Goal: Check status: Check status

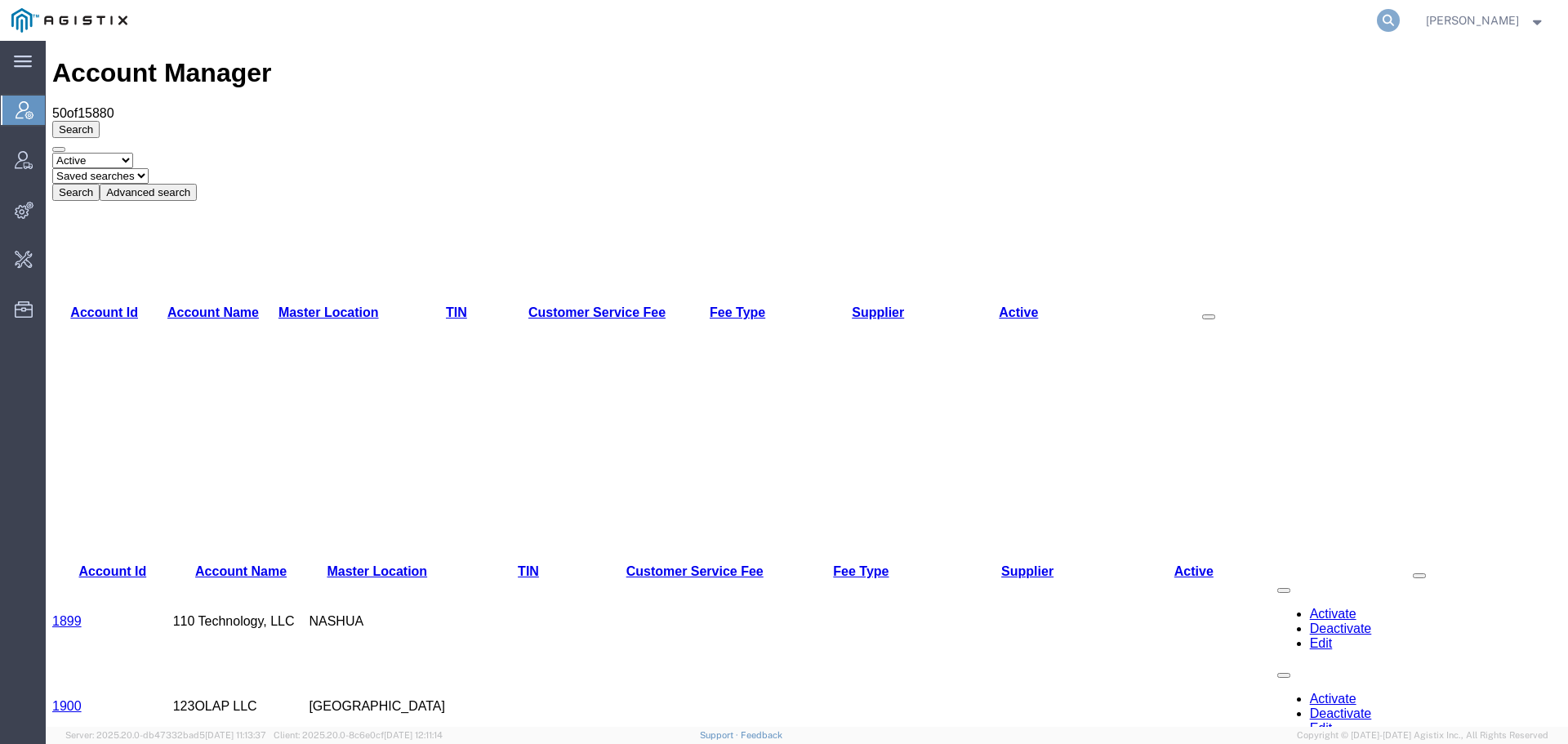
click at [1397, 25] on icon at bounding box center [1388, 20] width 23 height 23
paste input "56994172"
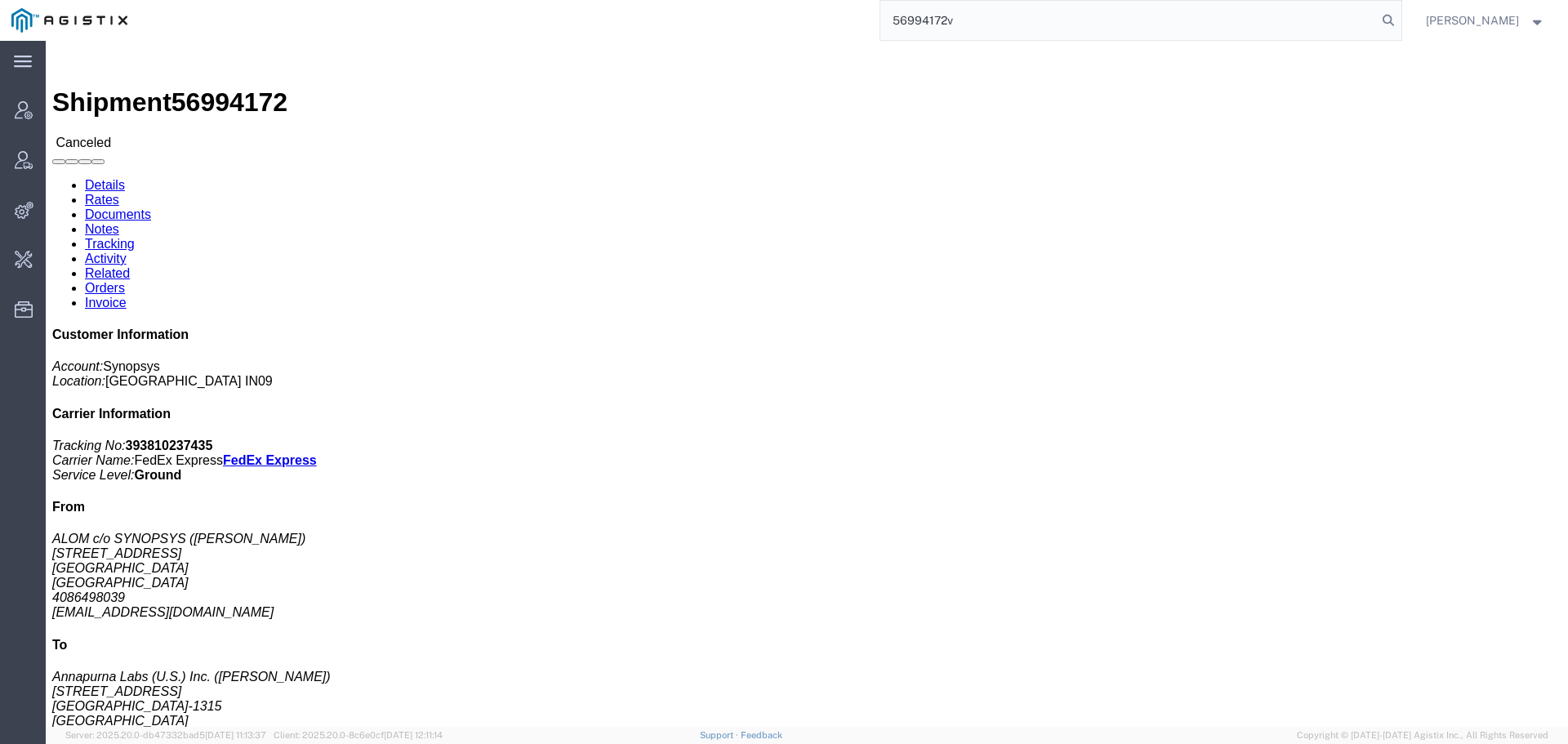
click at [1377, 19] on input "56994172v" at bounding box center [1129, 20] width 497 height 39
paste input "7010724"
click link "Tracking"
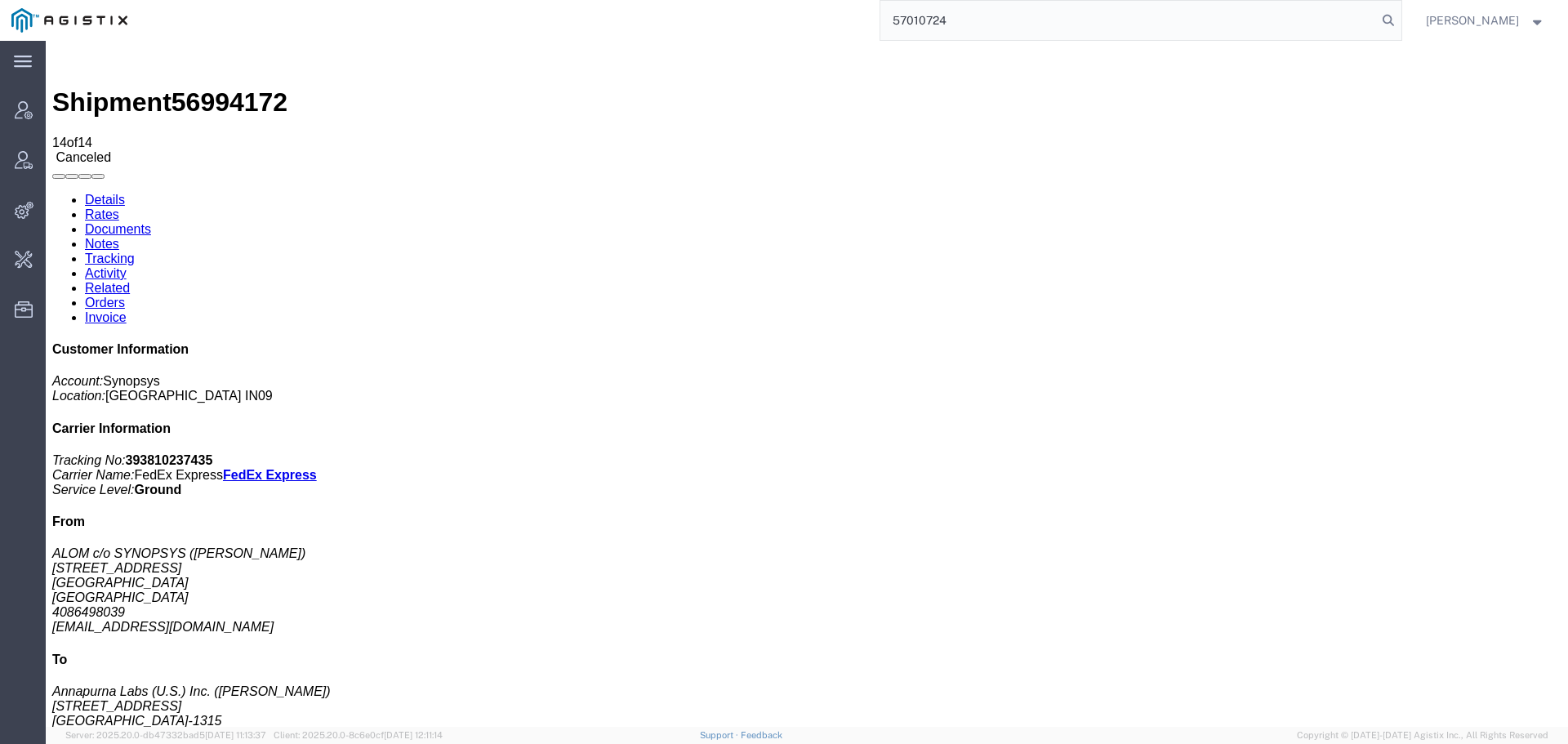
click at [1199, 13] on input "57010724" at bounding box center [1129, 20] width 497 height 39
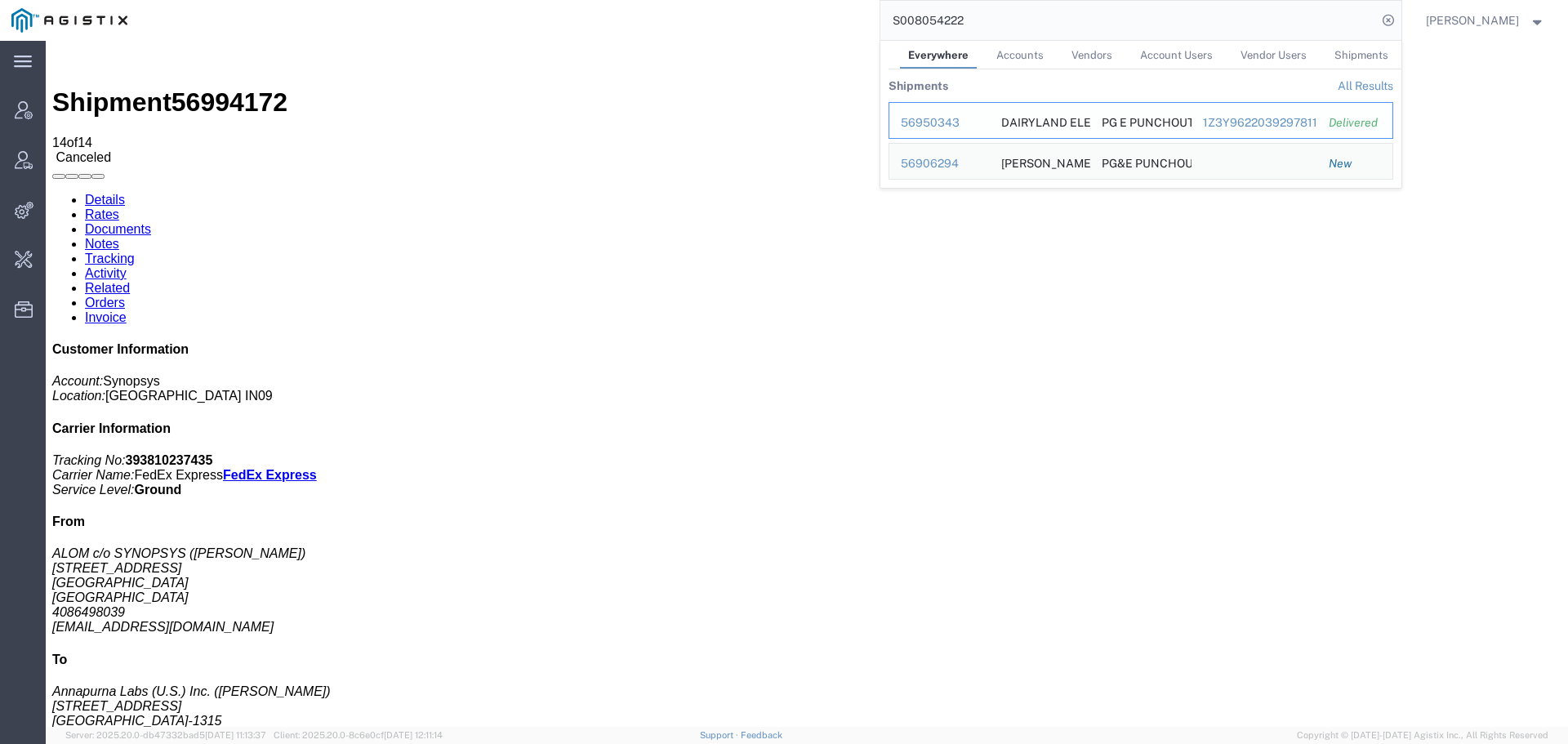
click at [948, 120] on div "56950343" at bounding box center [940, 123] width 78 height 17
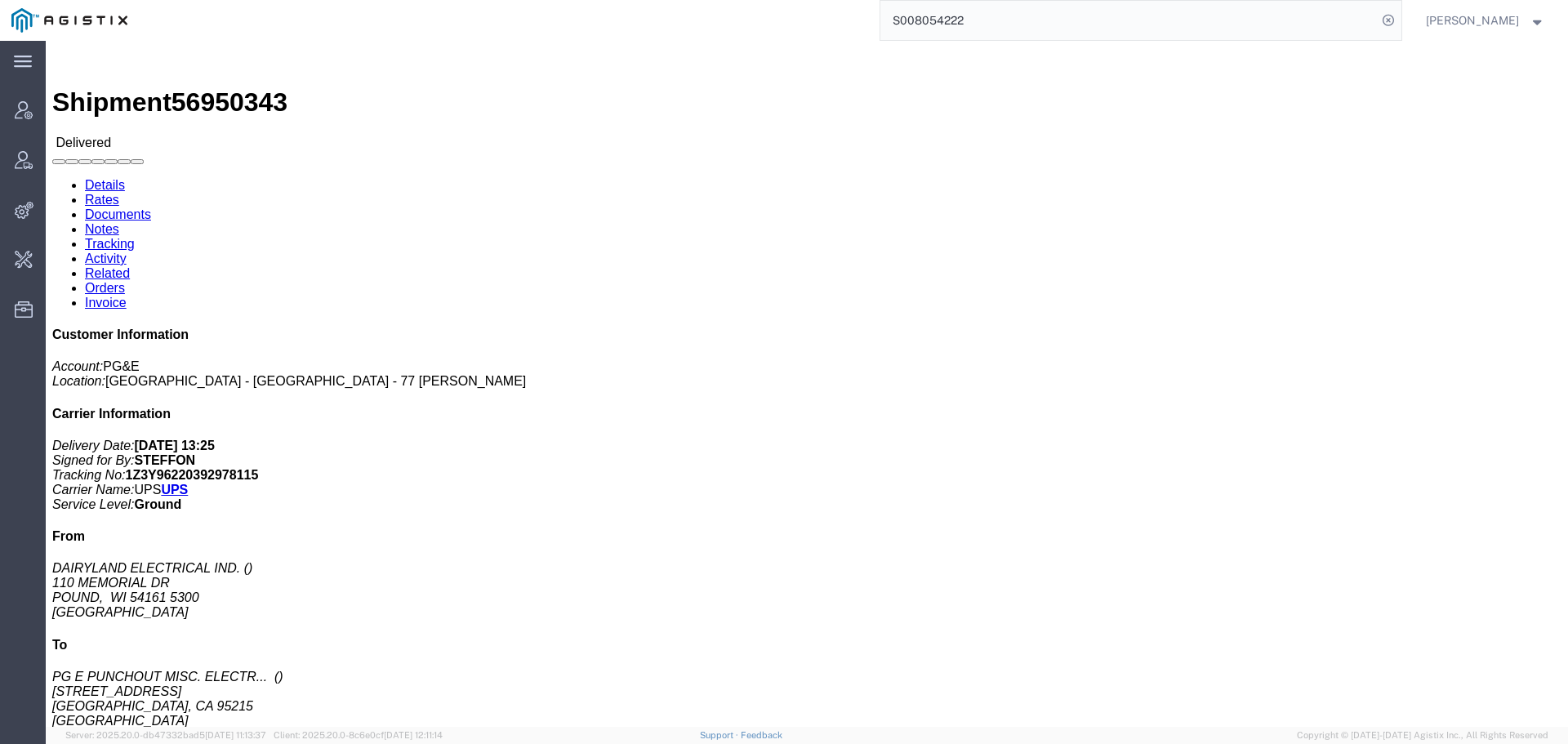
click at [1004, 8] on input "S008054222" at bounding box center [1129, 20] width 497 height 39
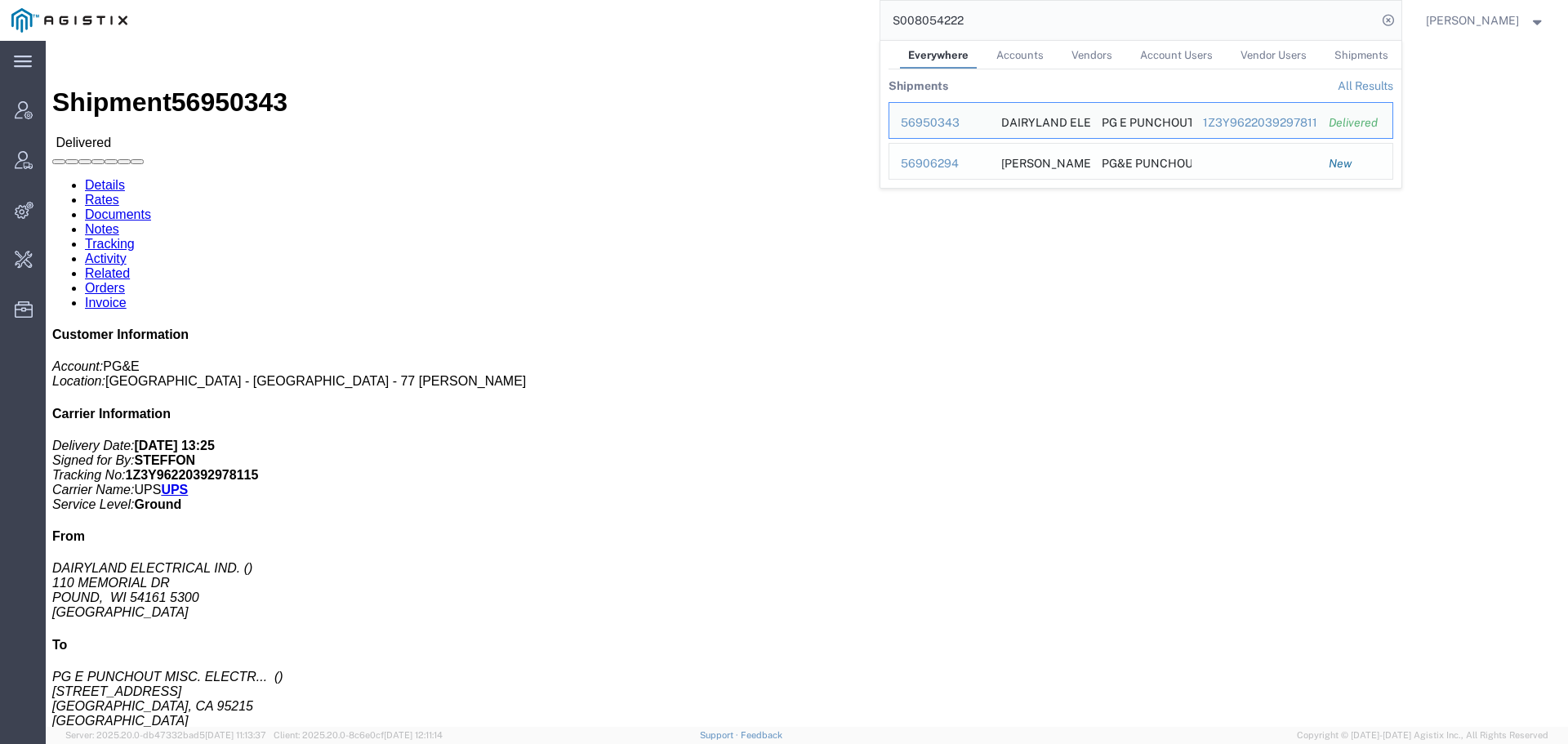
click at [948, 164] on div "56906294" at bounding box center [940, 164] width 78 height 17
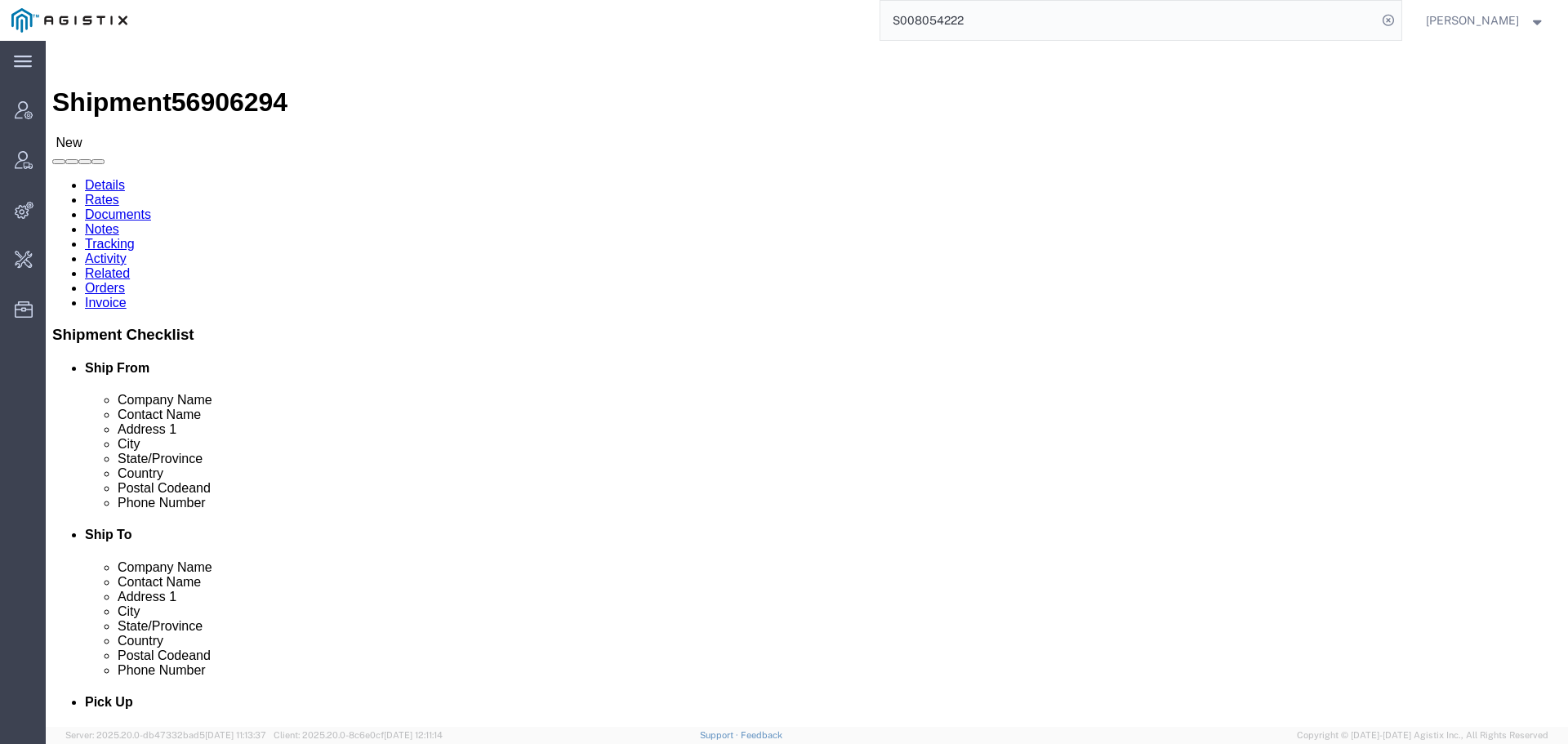
click link "Tracking"
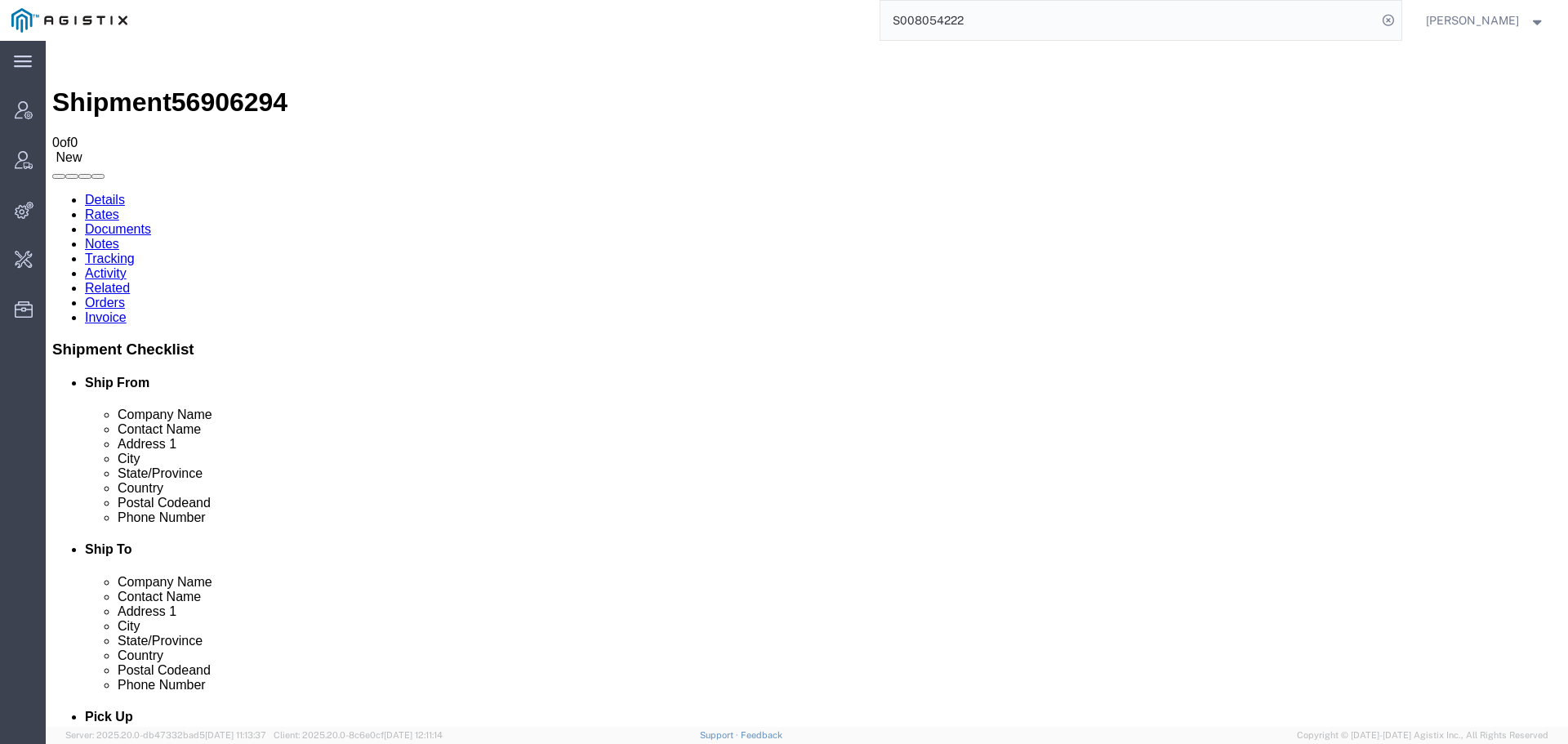
click at [126, 266] on link "Activity" at bounding box center [105, 273] width 42 height 14
click at [1031, 25] on input "S008054222" at bounding box center [1129, 20] width 497 height 39
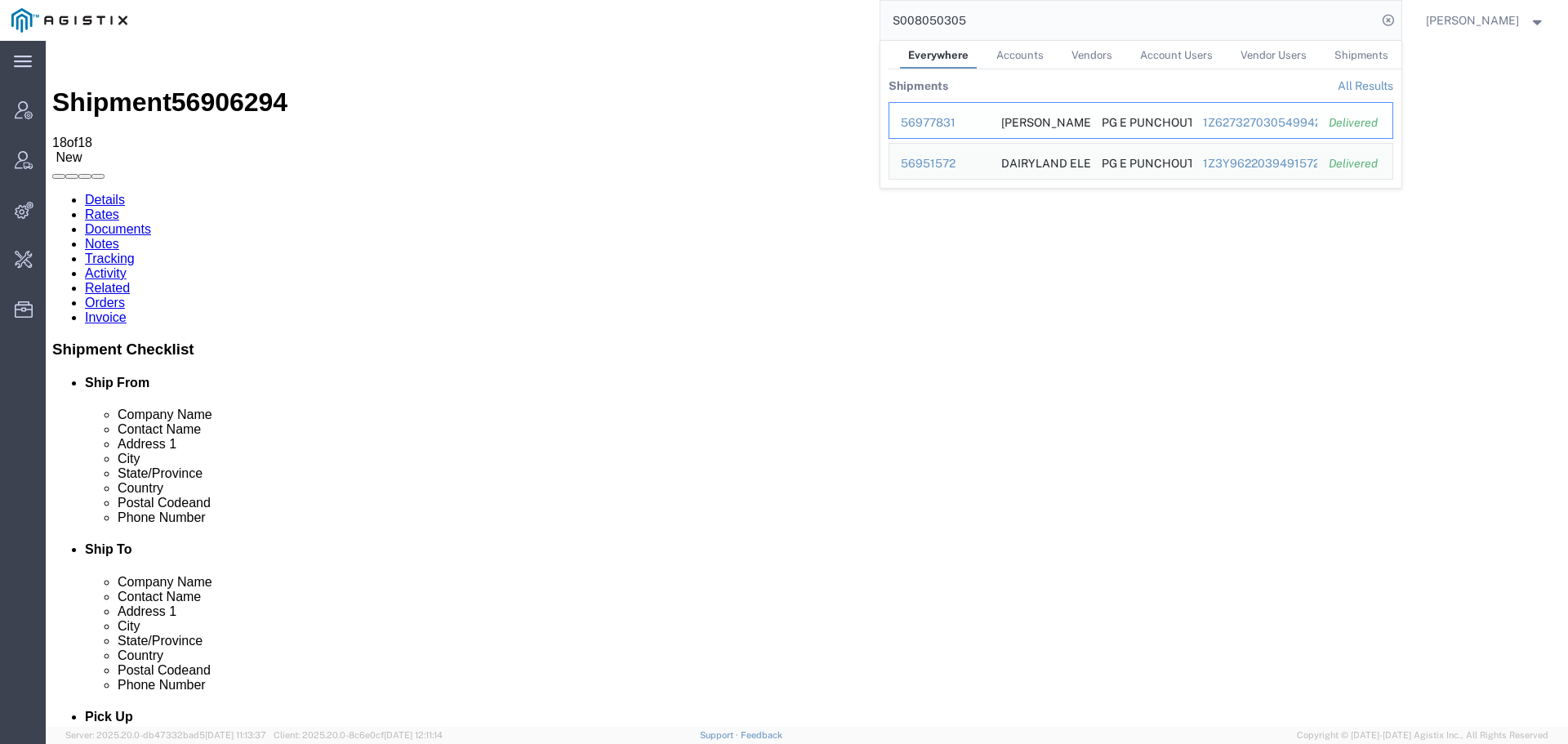
click at [950, 110] on td "Ship ID 56977831" at bounding box center [940, 119] width 102 height 36
click at [1376, 89] on link "All Results" at bounding box center [1366, 85] width 56 height 13
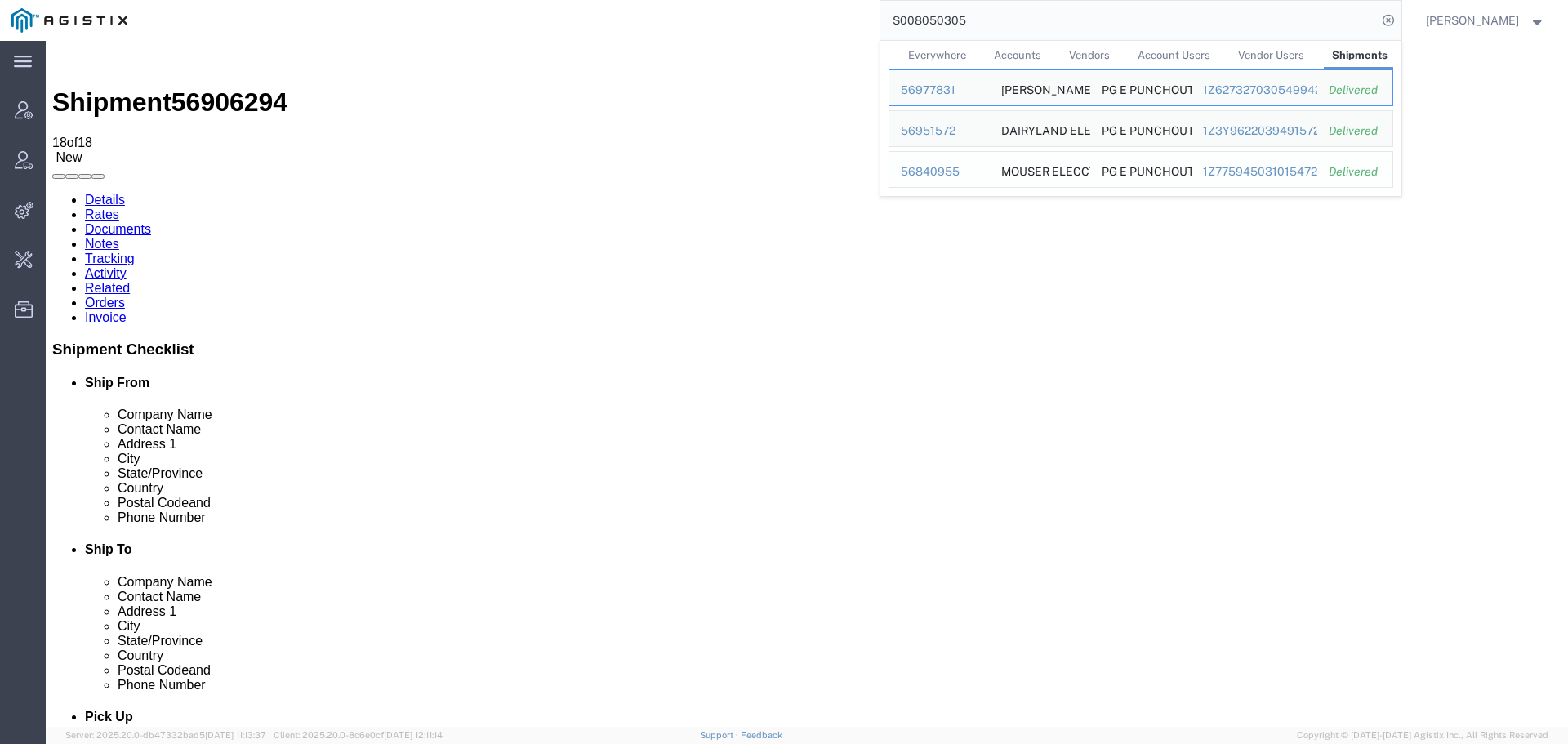
click at [954, 170] on div "56840955" at bounding box center [940, 172] width 78 height 17
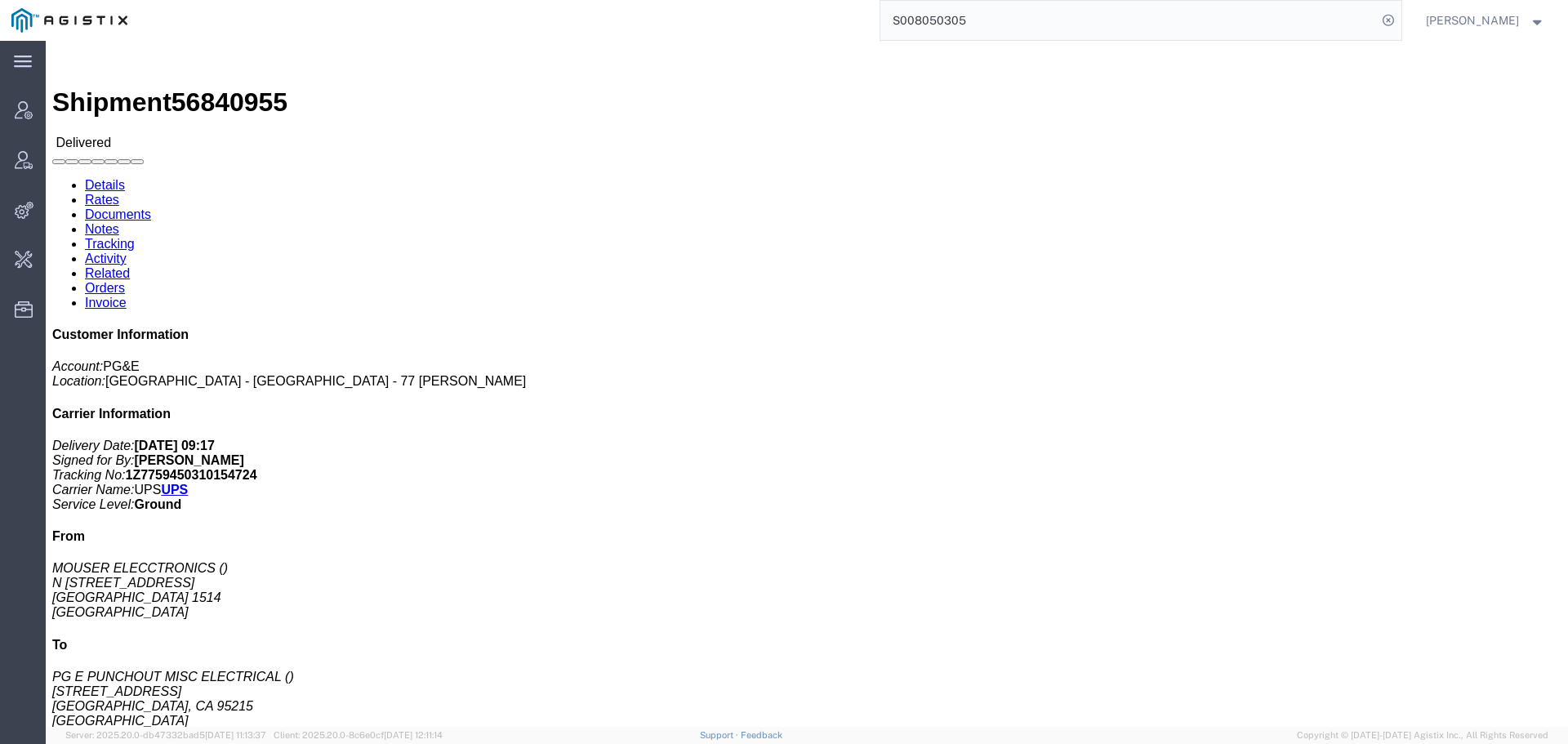
click at [1312, 23] on input "S008050305" at bounding box center [1129, 20] width 497 height 39
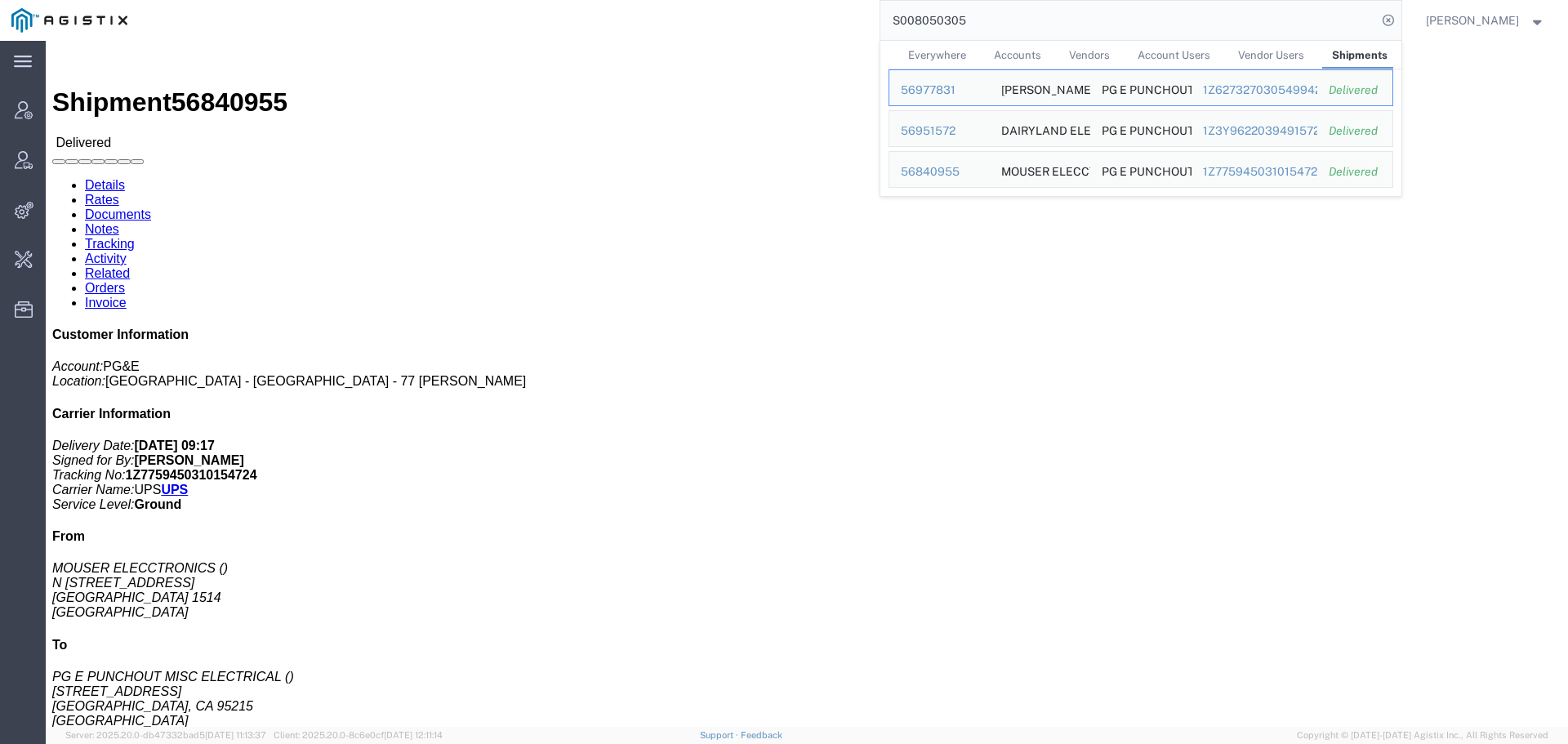
paste input "[PERSON_NAME][EMAIL_ADDRESS][DOMAIN_NAME]"
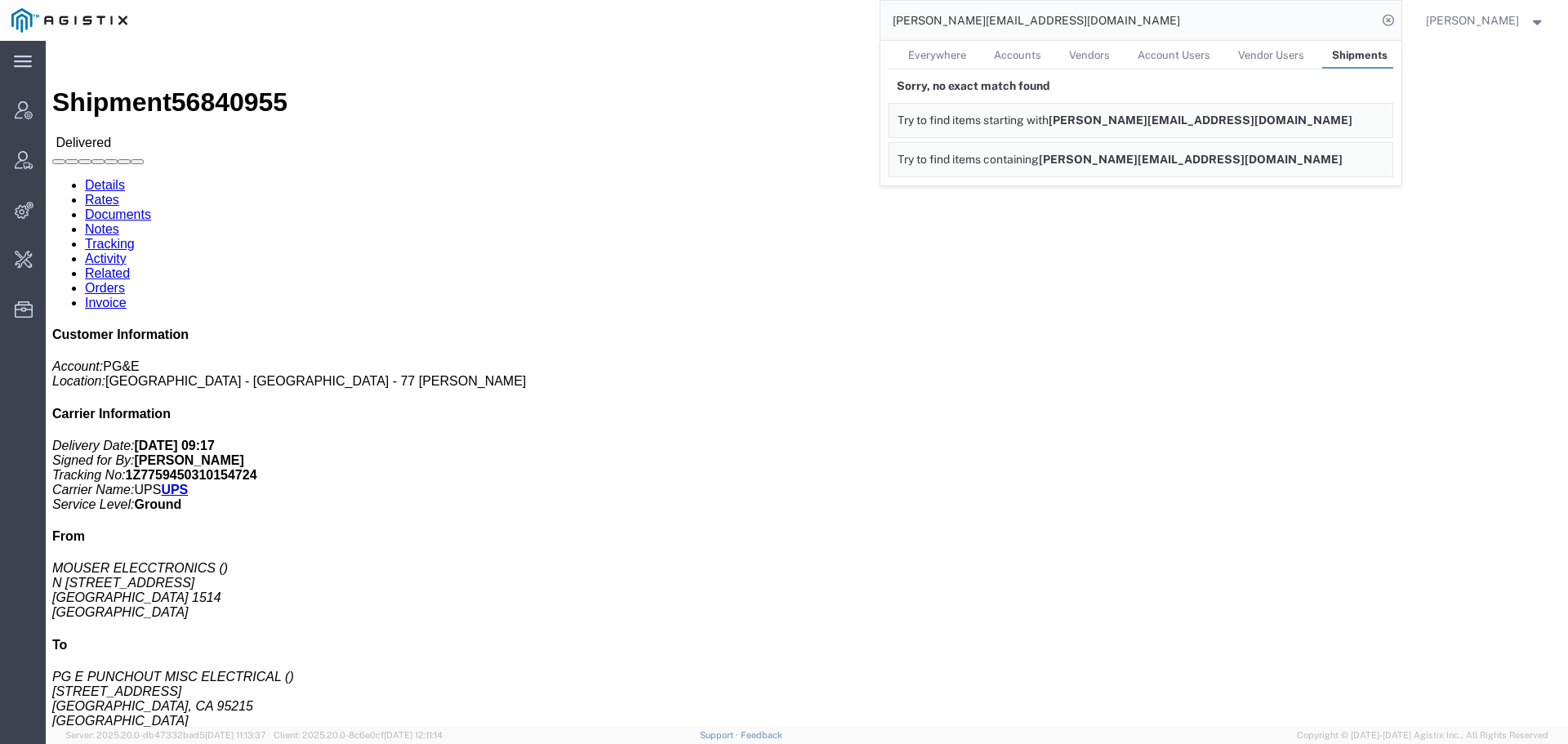
drag, startPoint x: 1051, startPoint y: 24, endPoint x: 1087, endPoint y: 23, distance: 36.0
click at [1087, 23] on input "[PERSON_NAME][EMAIL_ADDRESS][DOMAIN_NAME]" at bounding box center [1129, 20] width 497 height 39
drag, startPoint x: 936, startPoint y: 28, endPoint x: 887, endPoint y: 39, distance: 50.2
click at [887, 39] on div "[PERSON_NAME] Everywhere Accounts Vendors Account Users Vendor Users Shipments …" at bounding box center [770, 20] width 1263 height 41
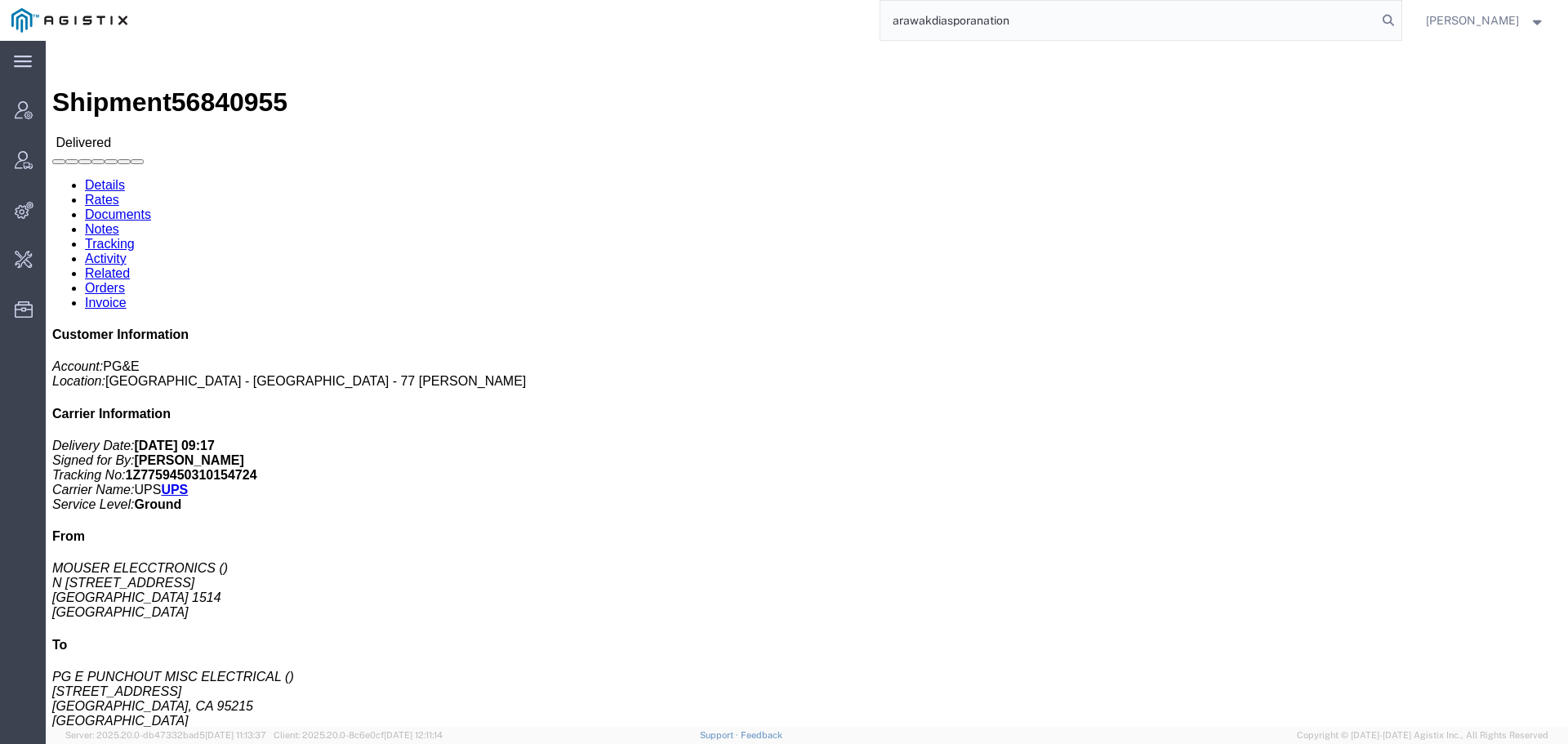
click at [1119, 19] on input "arawakdiasporanation" at bounding box center [1129, 20] width 497 height 39
paste input "[EMAIL_ADDRESS][DOMAIN_NAME]"
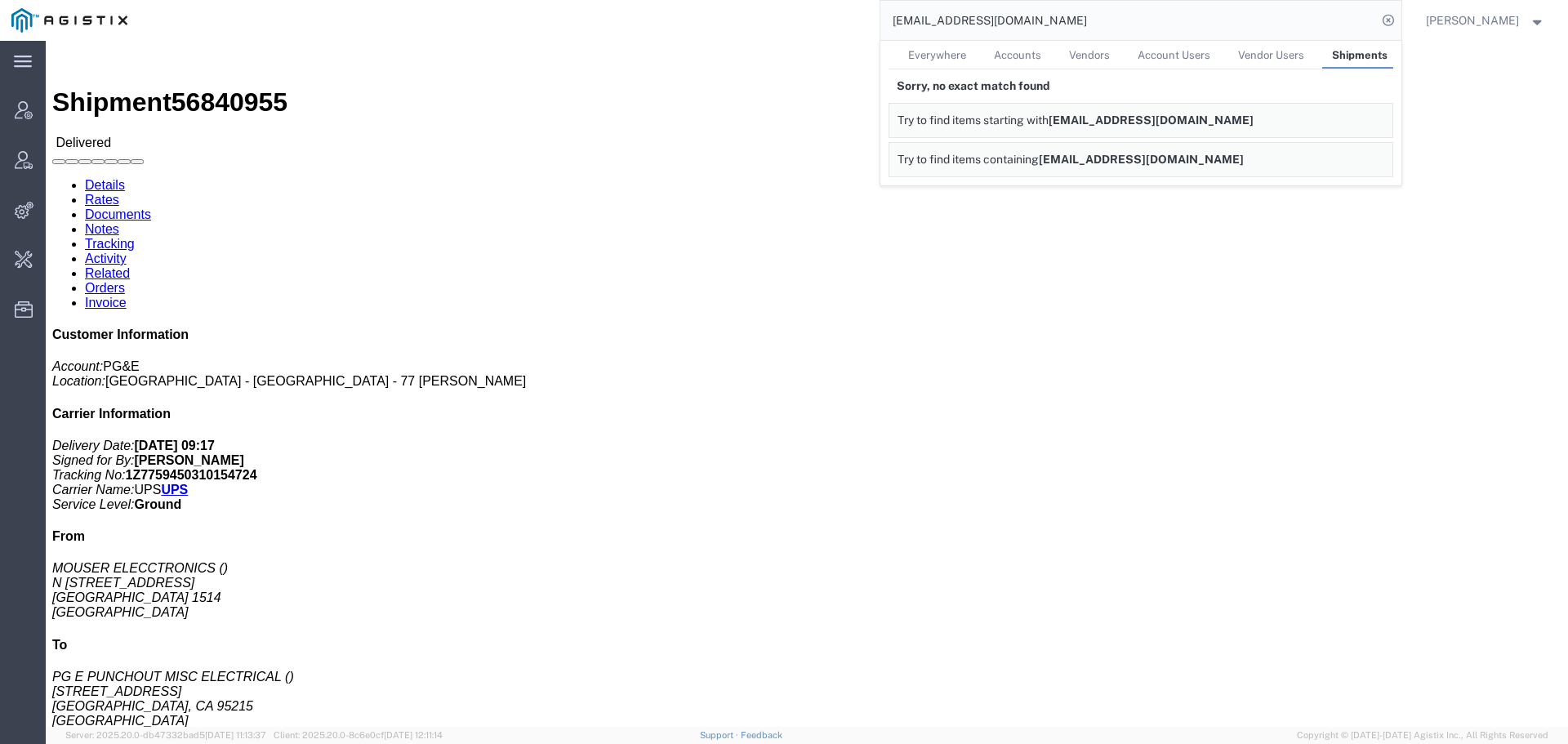
click at [957, 42] on link "Everywhere" at bounding box center [937, 55] width 75 height 29
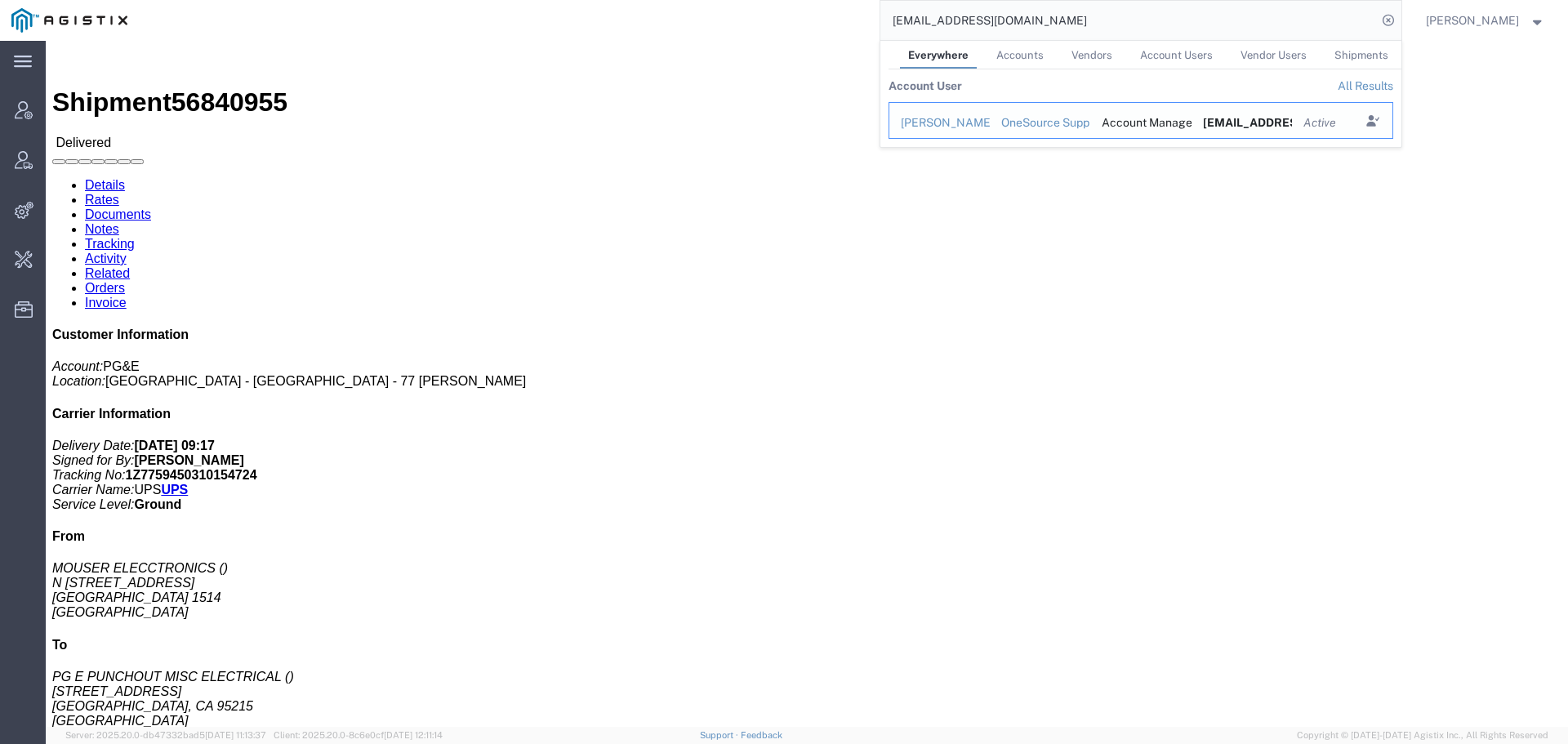
click at [953, 124] on div "[PERSON_NAME]" at bounding box center [940, 123] width 78 height 17
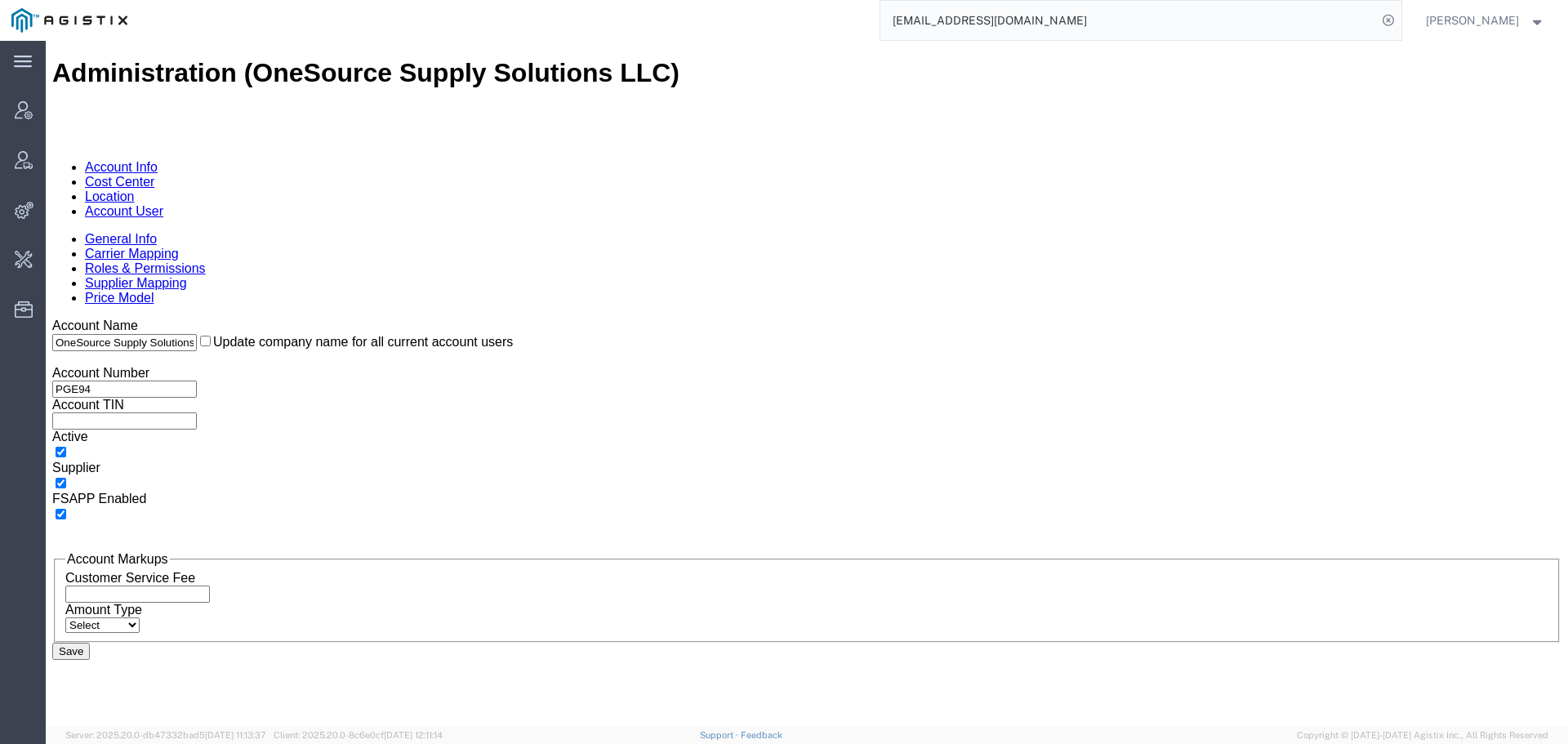
click at [1153, 21] on input "[EMAIL_ADDRESS][DOMAIN_NAME]" at bounding box center [1129, 20] width 497 height 39
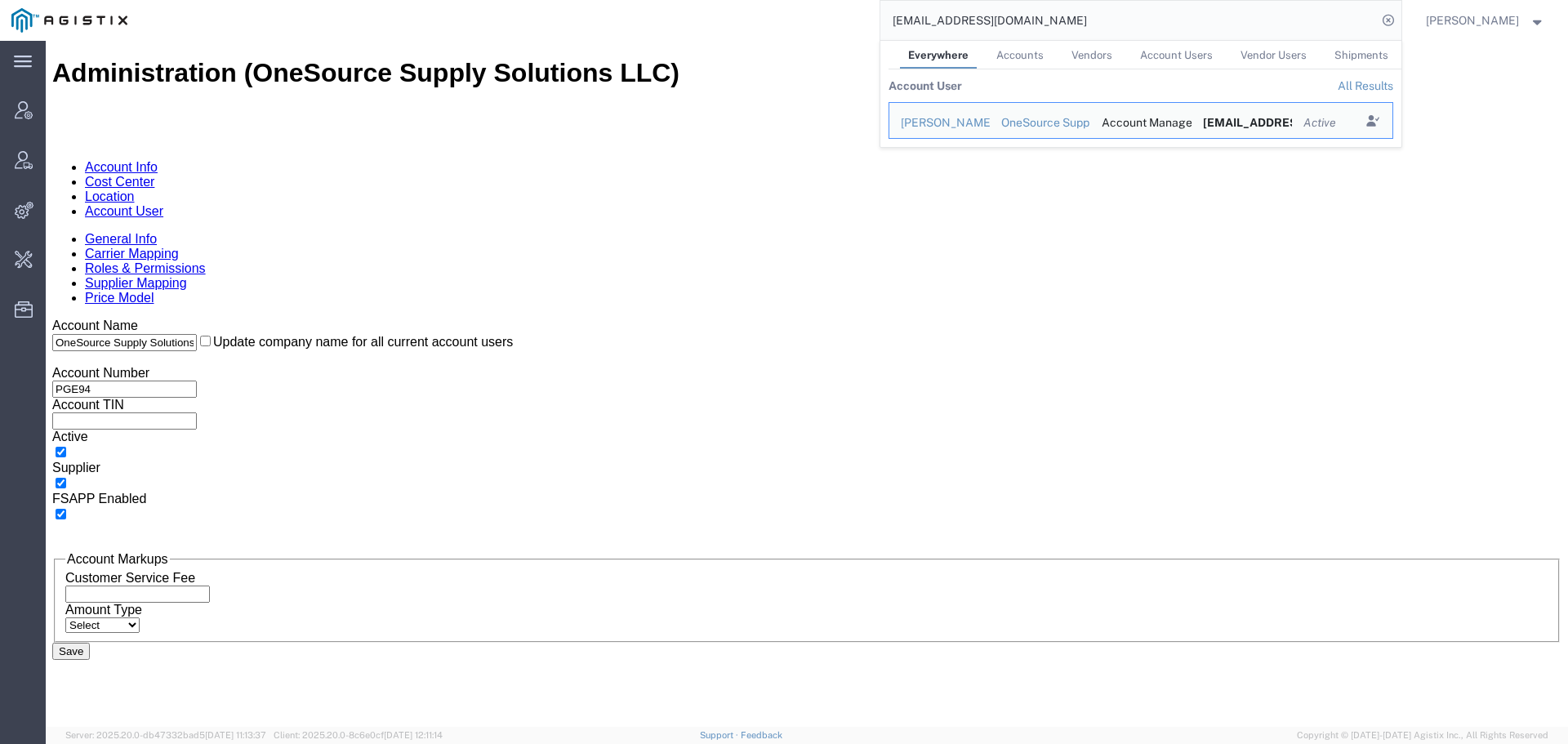
paste input "56928627"
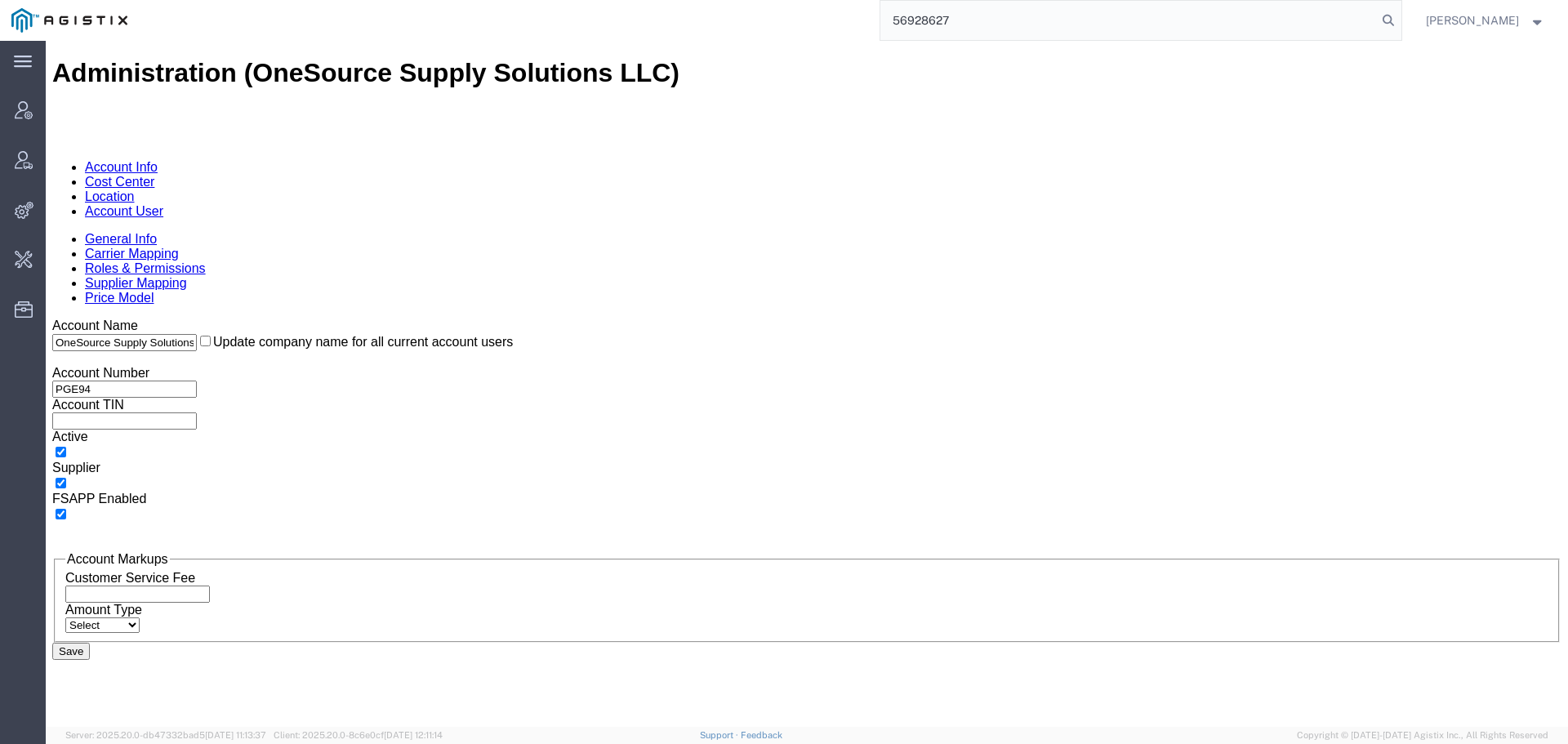
type input "56928627"
